Goal: Task Accomplishment & Management: Complete application form

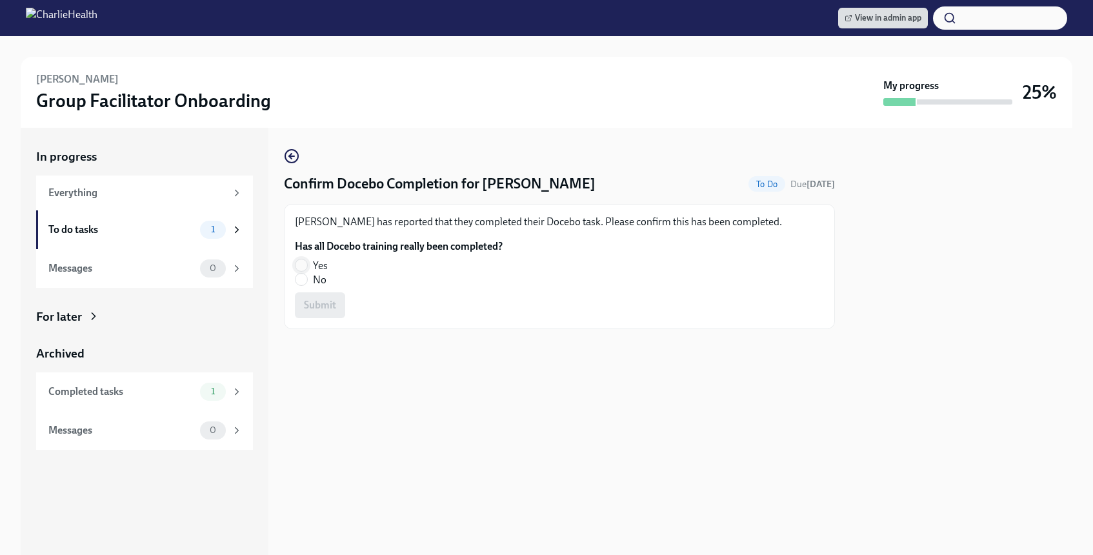
click at [304, 261] on input "Yes" at bounding box center [301, 265] width 12 height 12
radio input "true"
click at [327, 304] on span "Submit" at bounding box center [320, 305] width 32 height 13
click at [302, 260] on input "Yes" at bounding box center [301, 265] width 12 height 12
radio input "true"
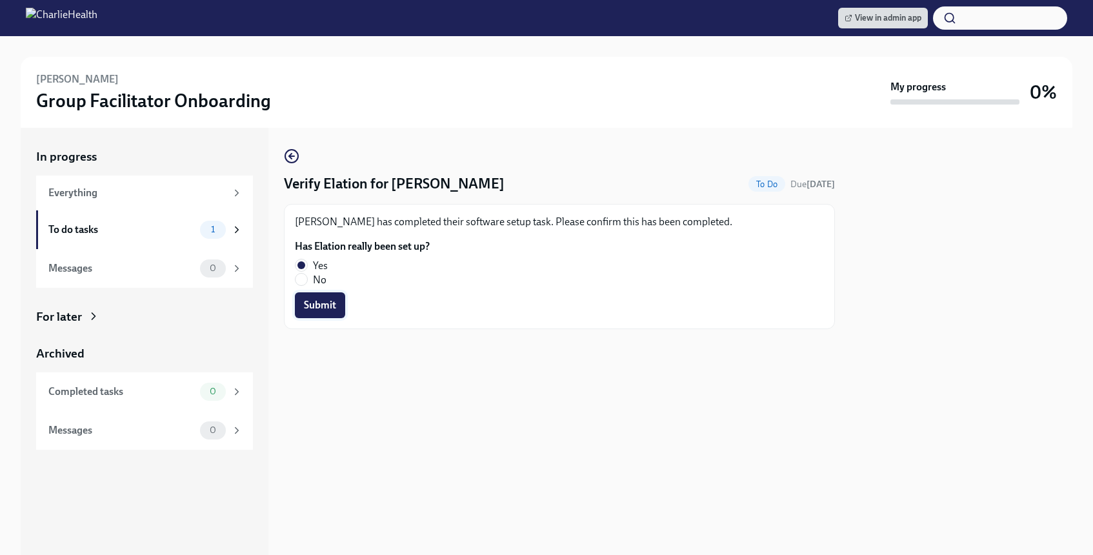
click at [316, 301] on span "Submit" at bounding box center [320, 305] width 32 height 13
